Goal: Navigation & Orientation: Find specific page/section

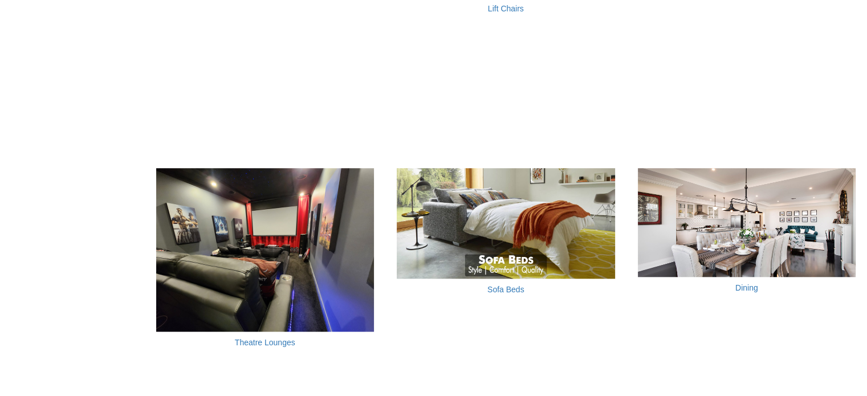
scroll to position [908, 0]
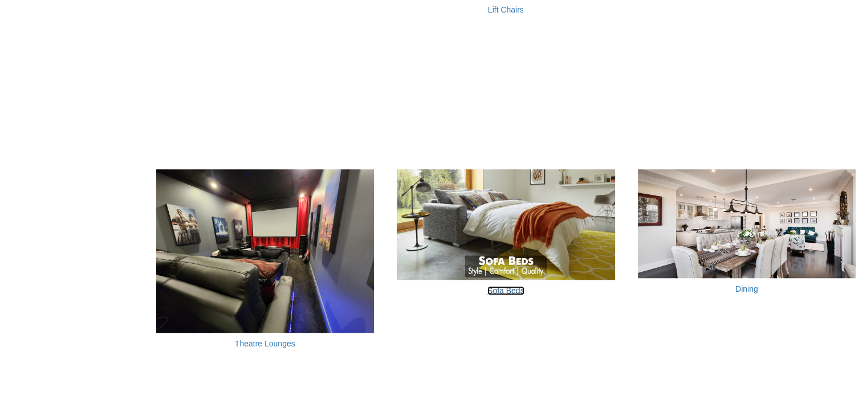
click at [503, 287] on link "Sofa Beds" at bounding box center [506, 290] width 37 height 9
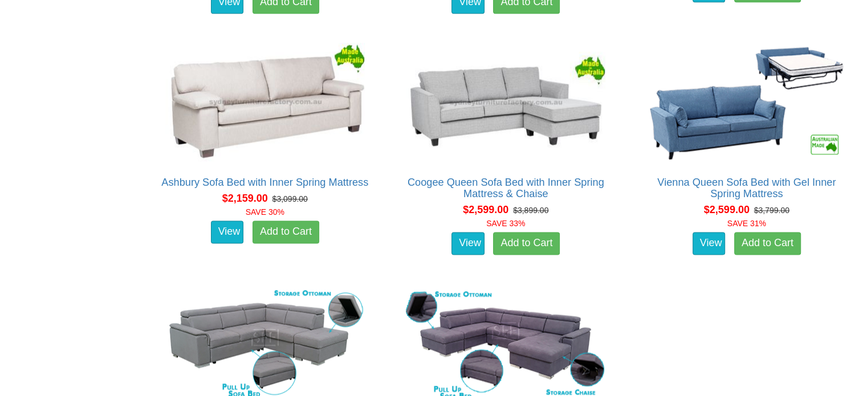
scroll to position [1433, 0]
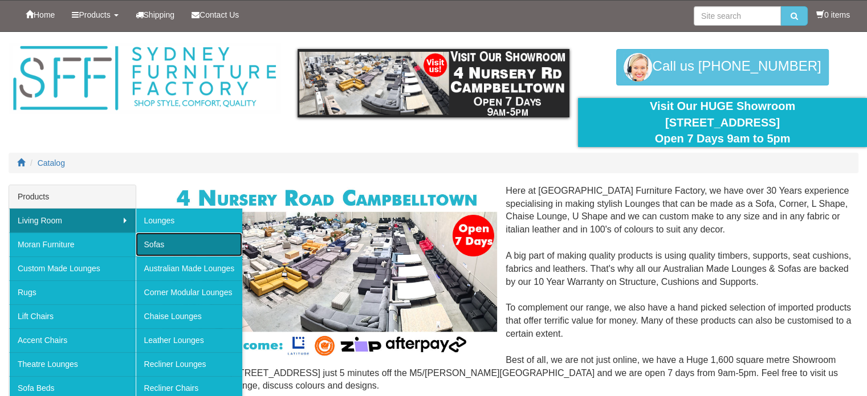
click at [162, 244] on link "Sofas" at bounding box center [189, 245] width 107 height 24
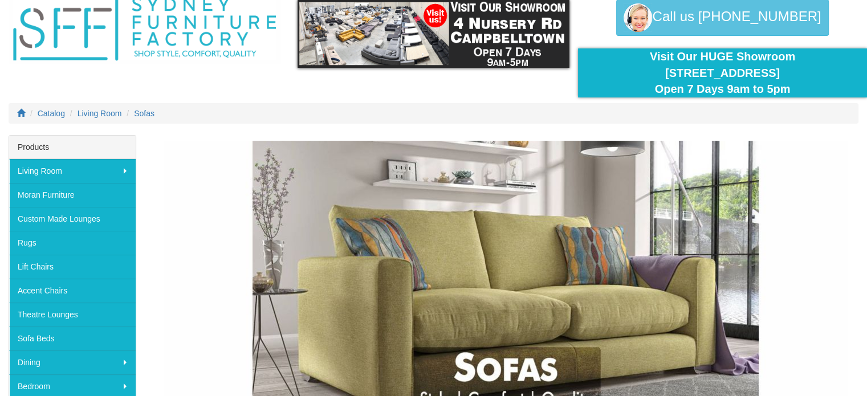
scroll to position [39, 0]
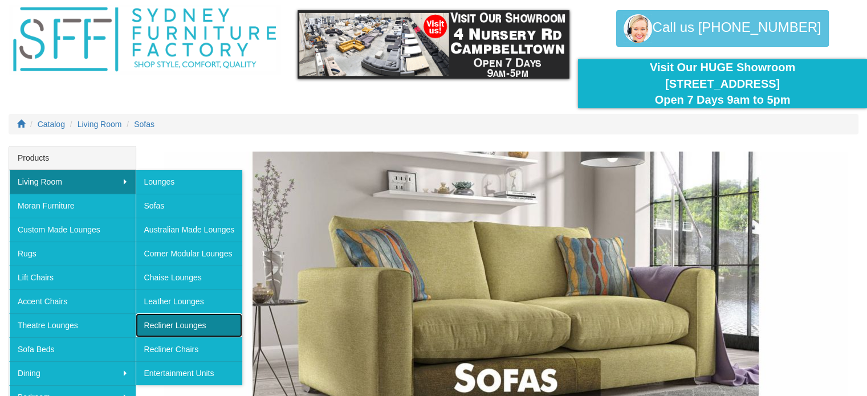
click at [197, 326] on link "Recliner Lounges" at bounding box center [189, 326] width 107 height 24
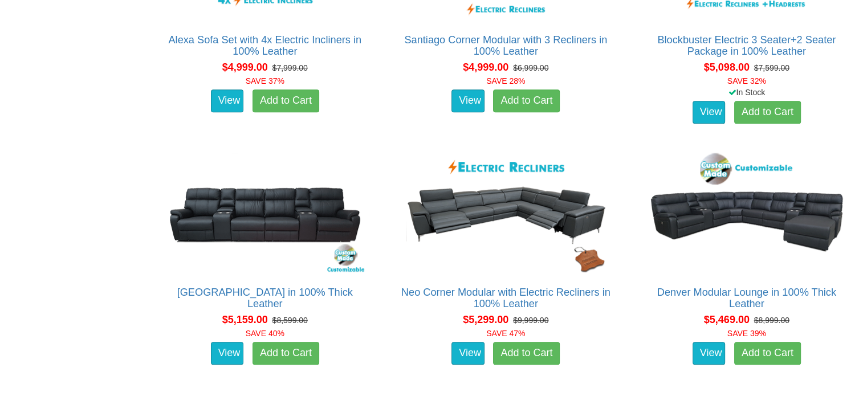
scroll to position [5157, 0]
